Goal: Task Accomplishment & Management: Manage account settings

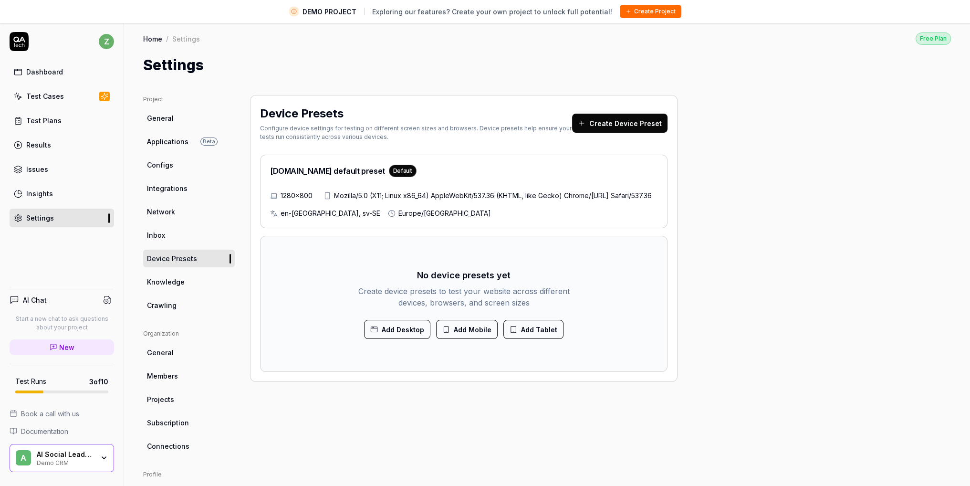
drag, startPoint x: 616, startPoint y: 211, endPoint x: 523, endPoint y: 209, distance: 93.6
click at [523, 200] on div "Mozilla/5.0 (X11; Linux x86_64) AppleWebKit/537.36 (KHTML, like Gecko) Chrome/[…" at bounding box center [491, 195] width 334 height 10
click at [831, 65] on div "Settings" at bounding box center [547, 64] width 808 height 21
click at [389, 172] on div "Default" at bounding box center [403, 171] width 28 height 12
click at [641, 119] on button "Create Device Preset" at bounding box center [619, 123] width 95 height 19
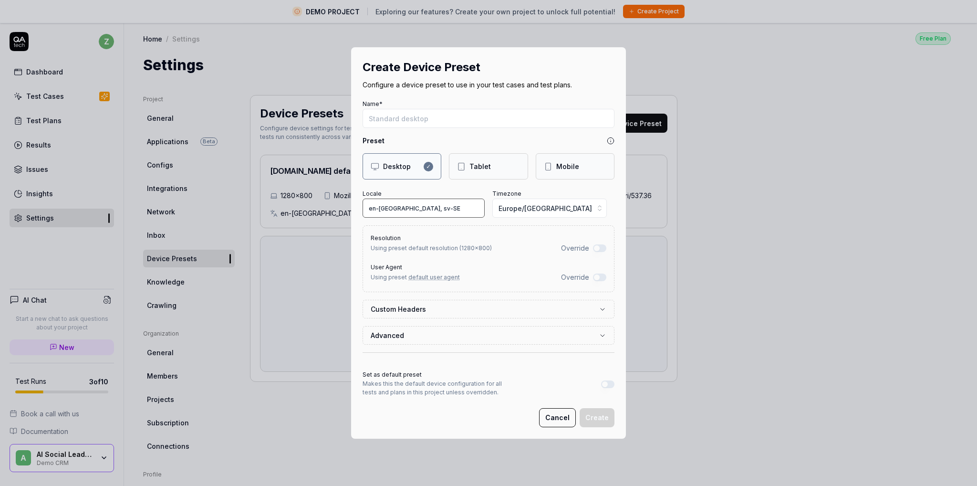
click at [438, 203] on input "en-[GEOGRAPHIC_DATA], sv-SE" at bounding box center [424, 208] width 122 height 19
click at [412, 207] on input "en-[GEOGRAPHIC_DATA], sv-SE" at bounding box center [424, 208] width 122 height 19
drag, startPoint x: 413, startPoint y: 206, endPoint x: 339, endPoint y: 209, distance: 74.0
click at [339, 209] on div "Create Device Preset Configure a device preset to use in your test cases and te…" at bounding box center [488, 243] width 977 height 486
click at [409, 207] on input "en-[GEOGRAPHIC_DATA], sv-SE" at bounding box center [424, 208] width 122 height 19
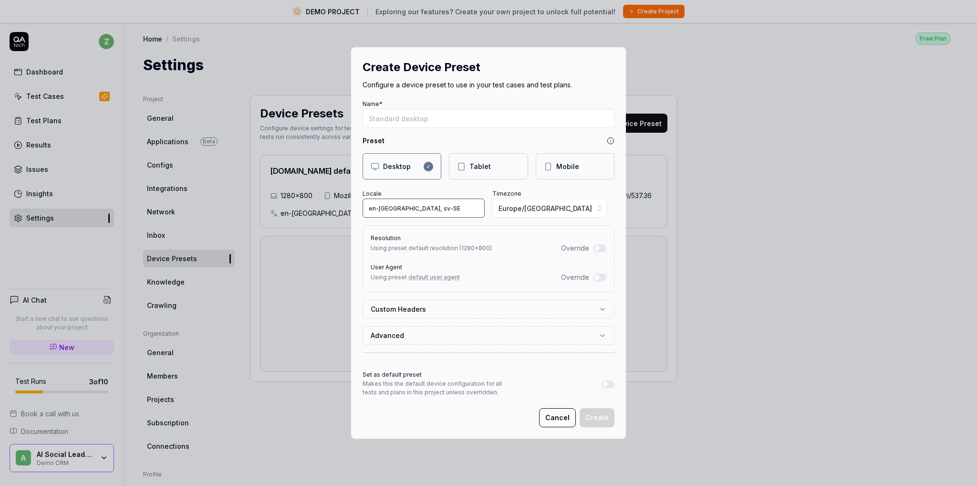
click at [428, 207] on input "en-[GEOGRAPHIC_DATA], sv-SE" at bounding box center [424, 208] width 122 height 19
drag, startPoint x: 429, startPoint y: 207, endPoint x: 349, endPoint y: 211, distance: 79.4
click at [351, 211] on div "Create Device Preset Configure a device preset to use in your test cases and te…" at bounding box center [488, 242] width 275 height 391
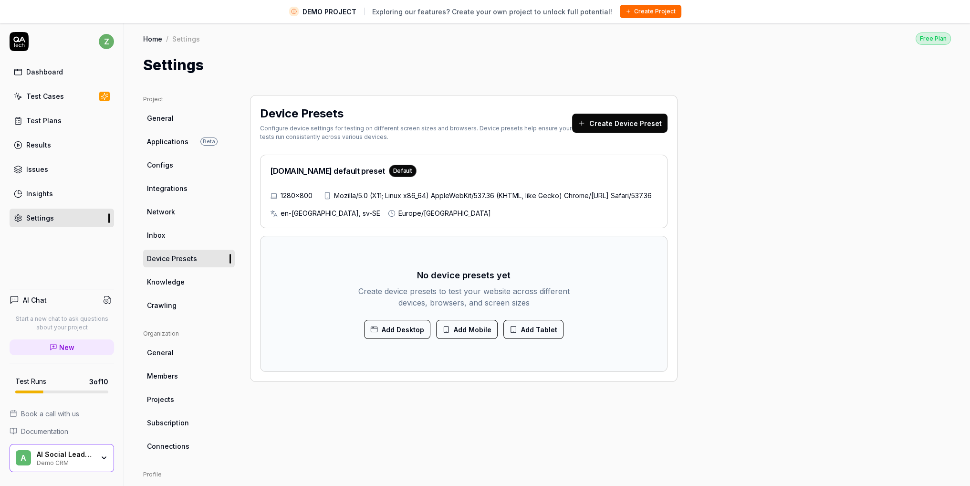
click at [826, 86] on div "Project General Applications Beta Configs Integrations Network Inbox Device Pre…" at bounding box center [547, 333] width 846 height 515
click at [423, 218] on div "1280×800 Mozilla/5.0 (X11; Linux x86_64) AppleWebKit/537.36 (KHTML, like Gecko)…" at bounding box center [464, 204] width 388 height 28
click at [754, 8] on div "DEMO PROJECT Exploring our features? Create your own project to unlock full pot…" at bounding box center [485, 11] width 970 height 23
